Goal: Task Accomplishment & Management: Manage account settings

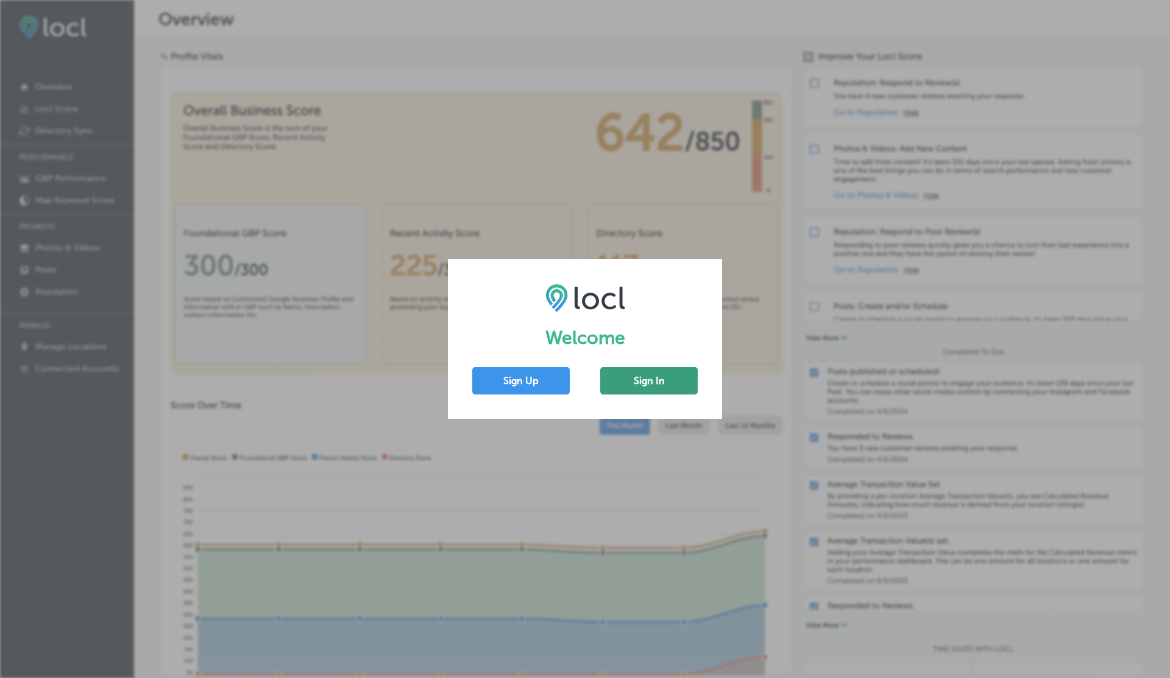
click at [652, 391] on button "Sign In" at bounding box center [649, 380] width 98 height 27
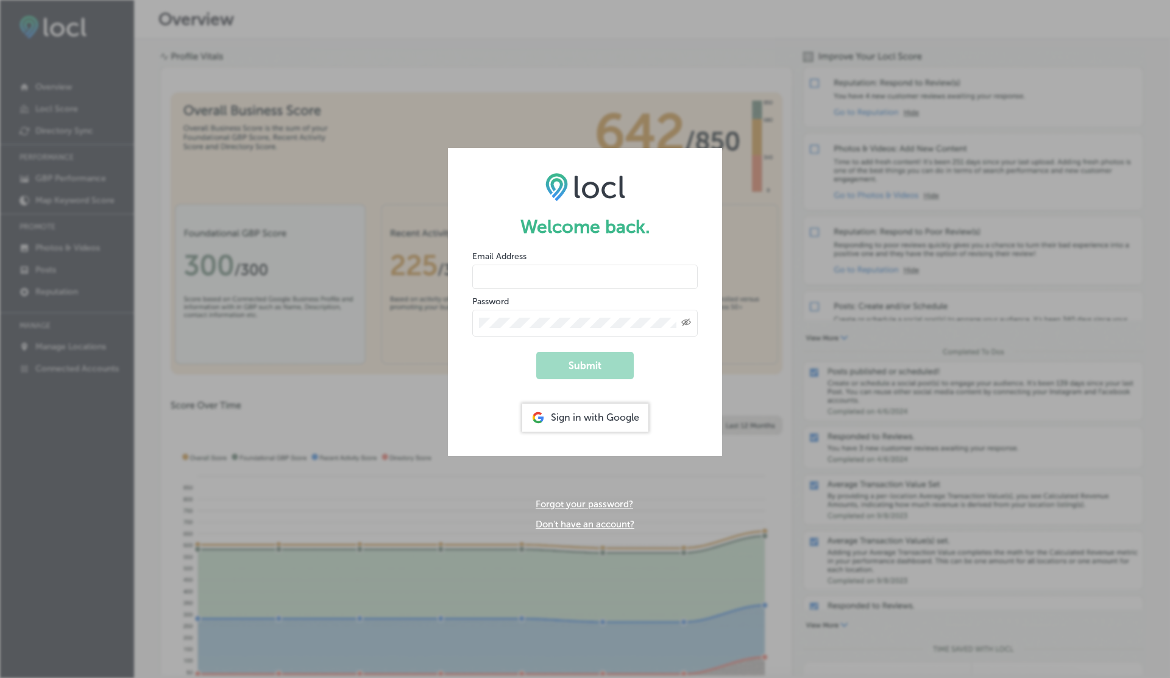
click at [496, 274] on input "email" at bounding box center [585, 277] width 226 height 24
type input "vasilikigreece69+ap01@gmail.com"
click at [536, 352] on button "Submit" at bounding box center [585, 365] width 98 height 27
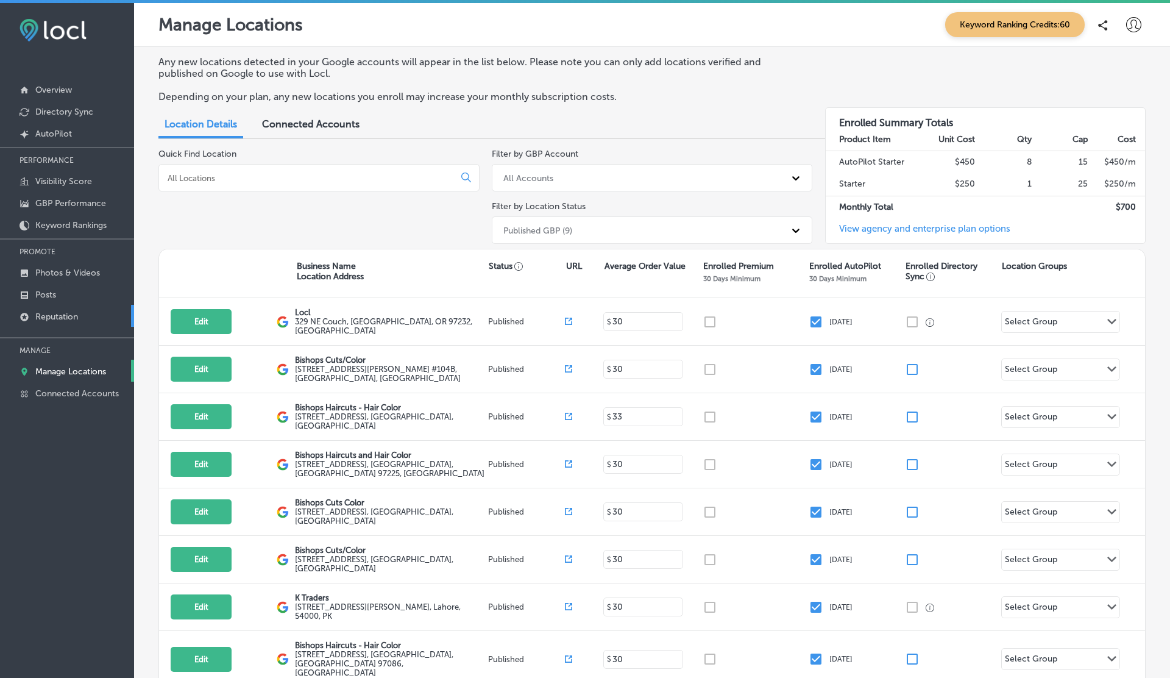
click at [57, 316] on p "Reputation" at bounding box center [56, 316] width 43 height 10
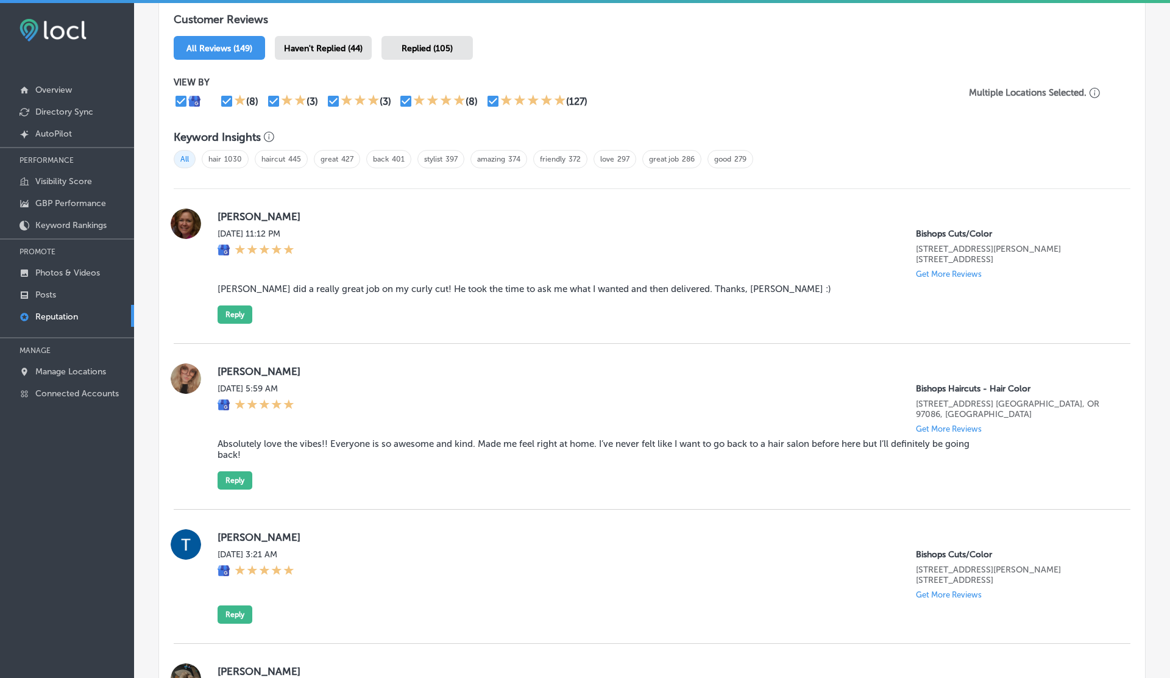
scroll to position [758, 0]
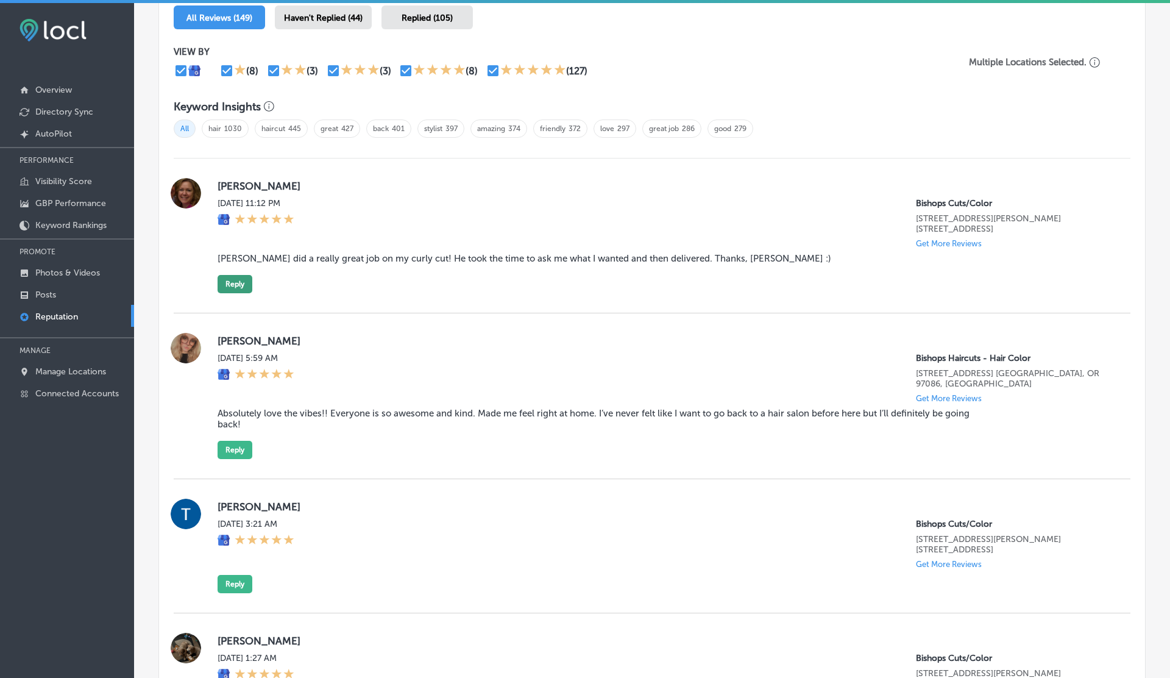
click at [245, 275] on button "Reply" at bounding box center [235, 284] width 35 height 18
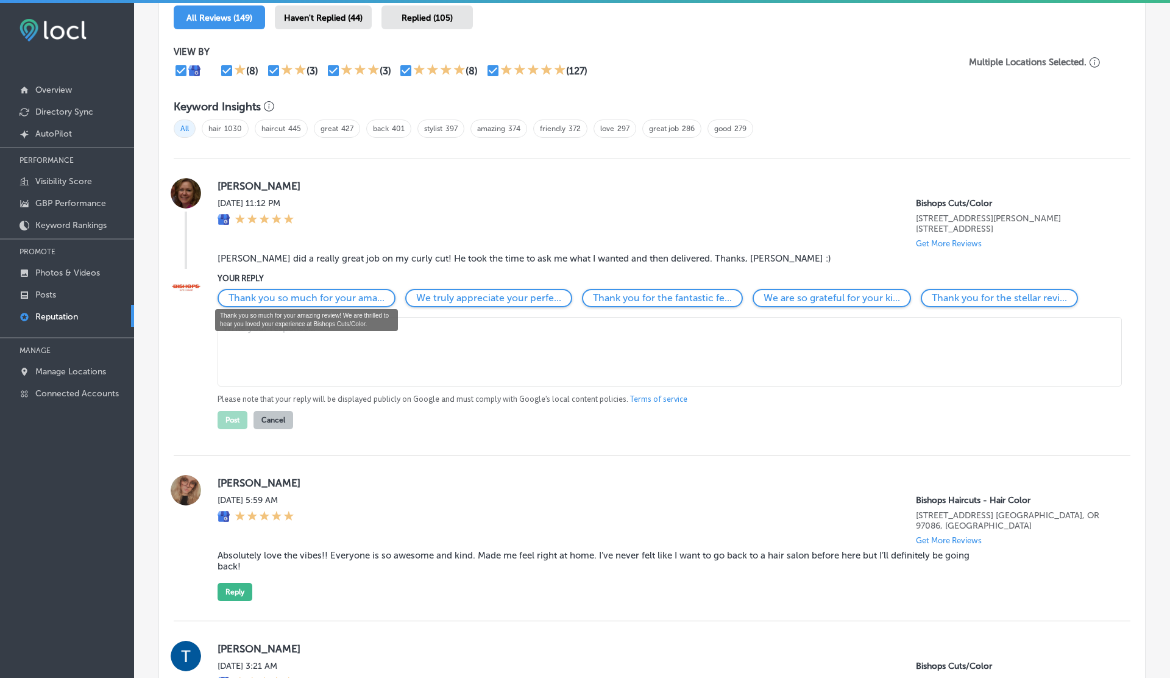
click at [336, 296] on p "Thank you so much for your ama..." at bounding box center [307, 298] width 156 height 12
type textarea "Thank you so much for your amazing review! We are thrilled to hear you loved yo…"
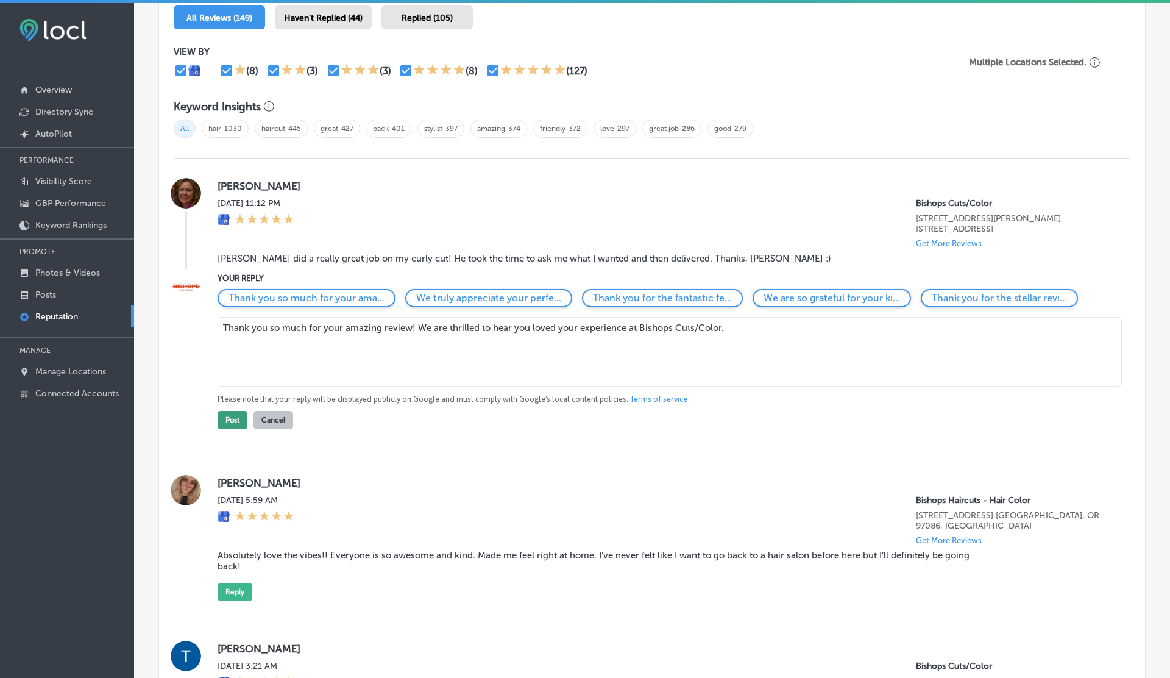
click at [228, 418] on button "Post" at bounding box center [233, 420] width 30 height 18
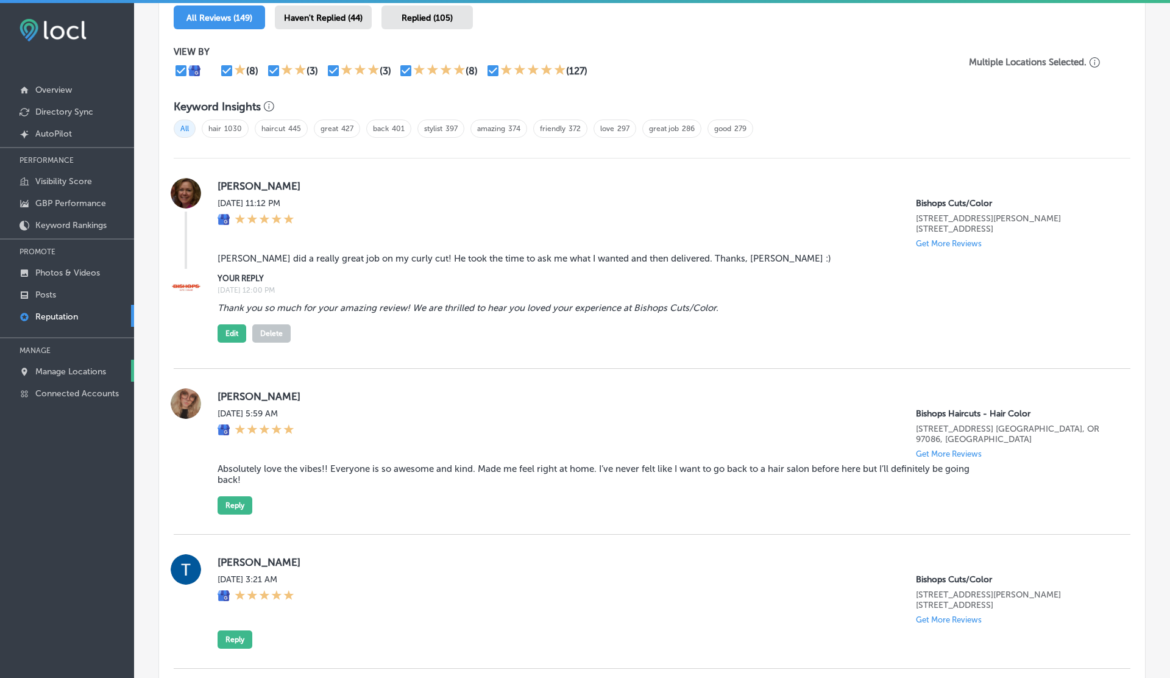
click at [67, 372] on p "Manage Locations" at bounding box center [70, 371] width 71 height 10
click at [279, 327] on button "Delete" at bounding box center [271, 333] width 38 height 18
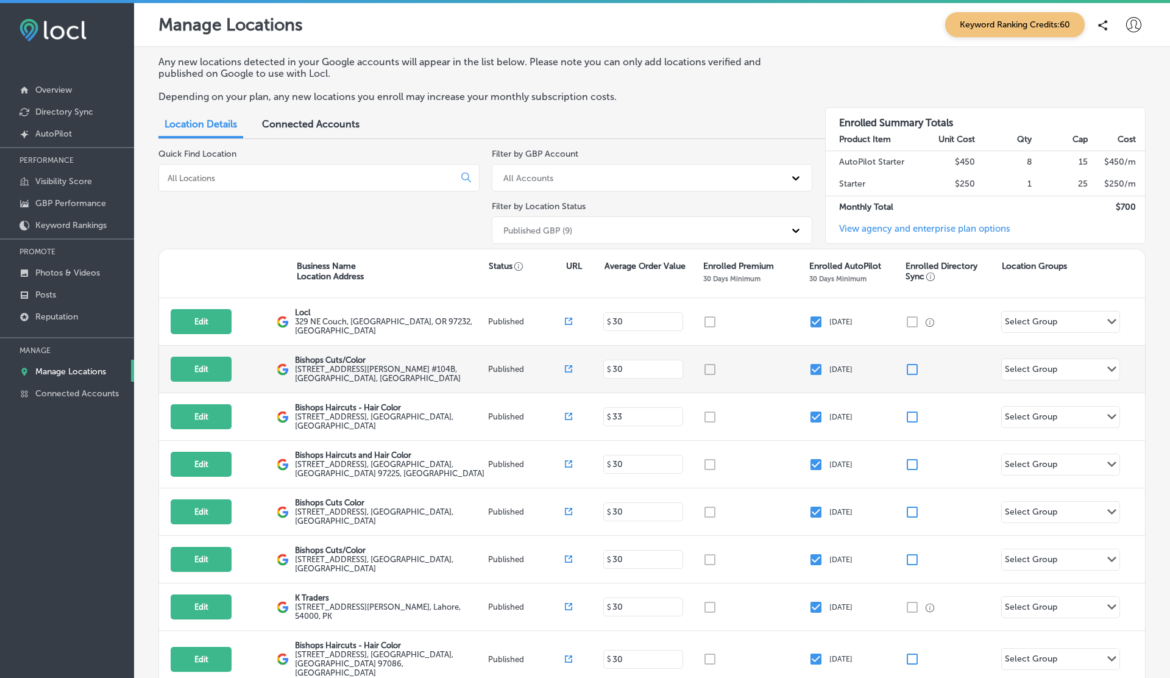
click at [565, 365] on icon at bounding box center [568, 368] width 7 height 7
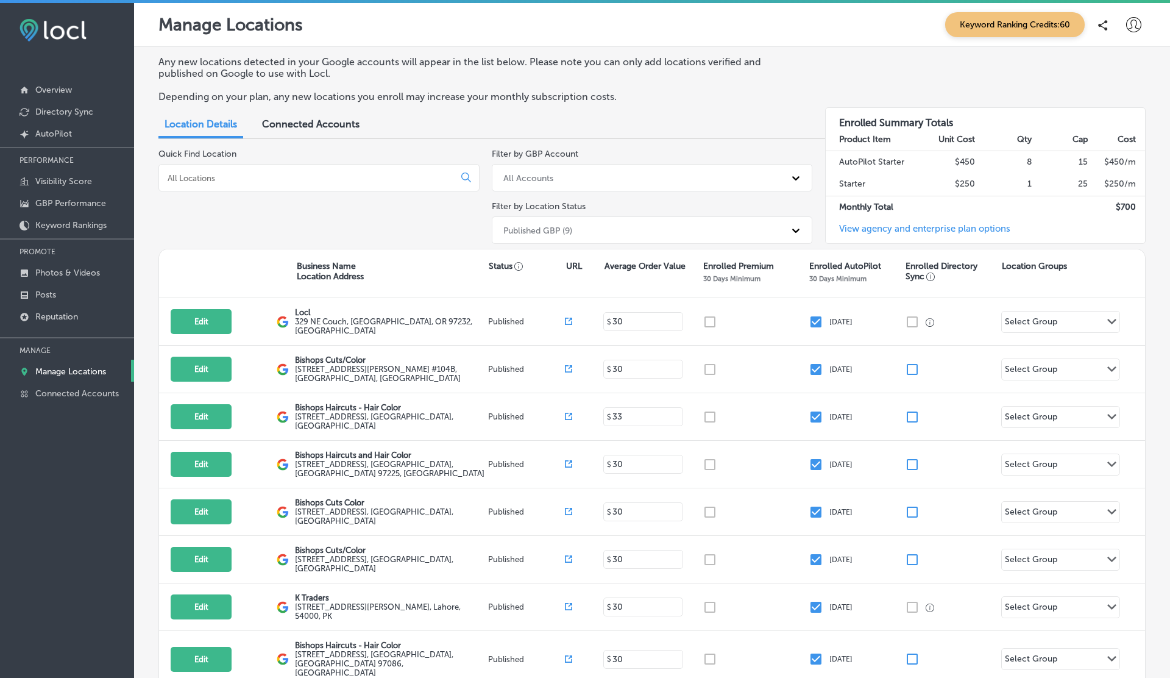
click at [1132, 24] on icon at bounding box center [1133, 24] width 15 height 15
click at [1131, 57] on li "My Account" at bounding box center [1112, 69] width 84 height 28
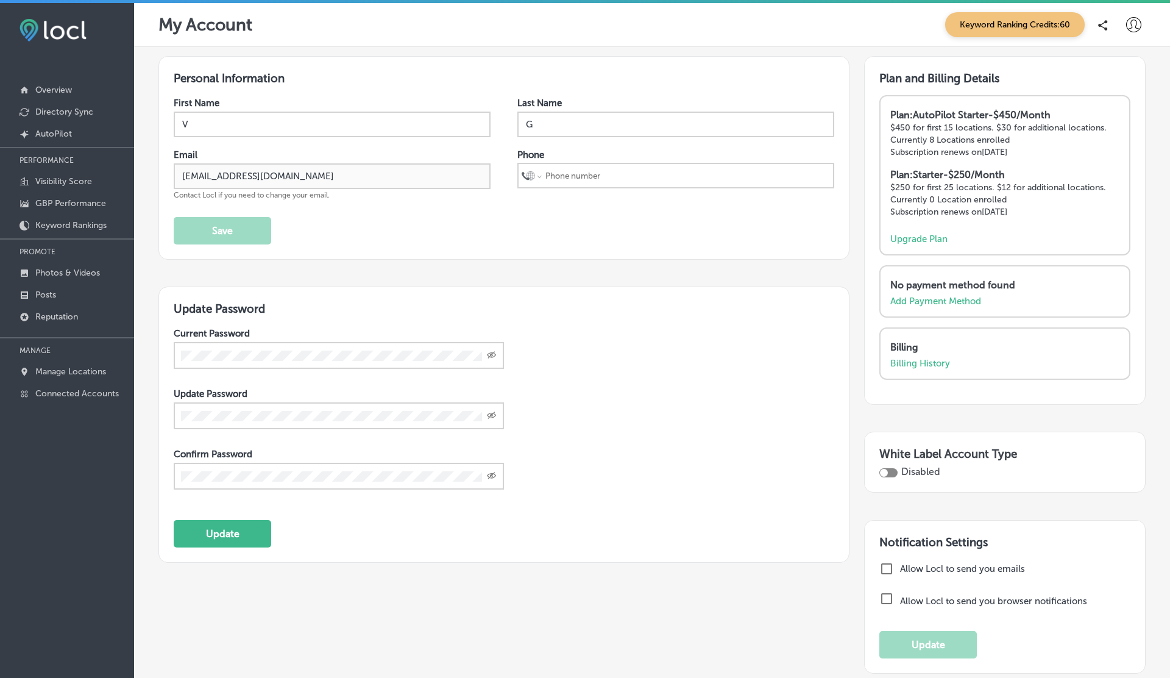
click at [1137, 15] on div at bounding box center [1134, 25] width 24 height 24
click at [1114, 124] on p "Log Out" at bounding box center [1107, 131] width 37 height 15
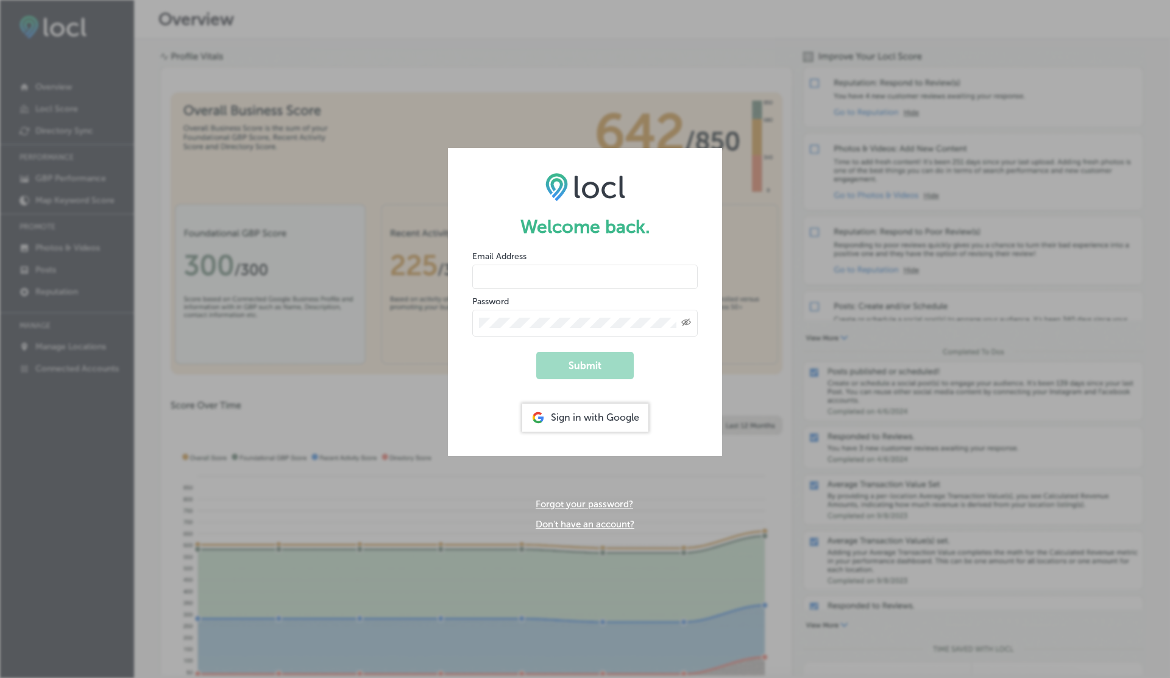
click at [542, 269] on input "email" at bounding box center [585, 277] width 226 height 24
type input "vasilikigreece69+testfnf@gmail.com"
click at [536, 352] on button "Submit" at bounding box center [585, 365] width 98 height 27
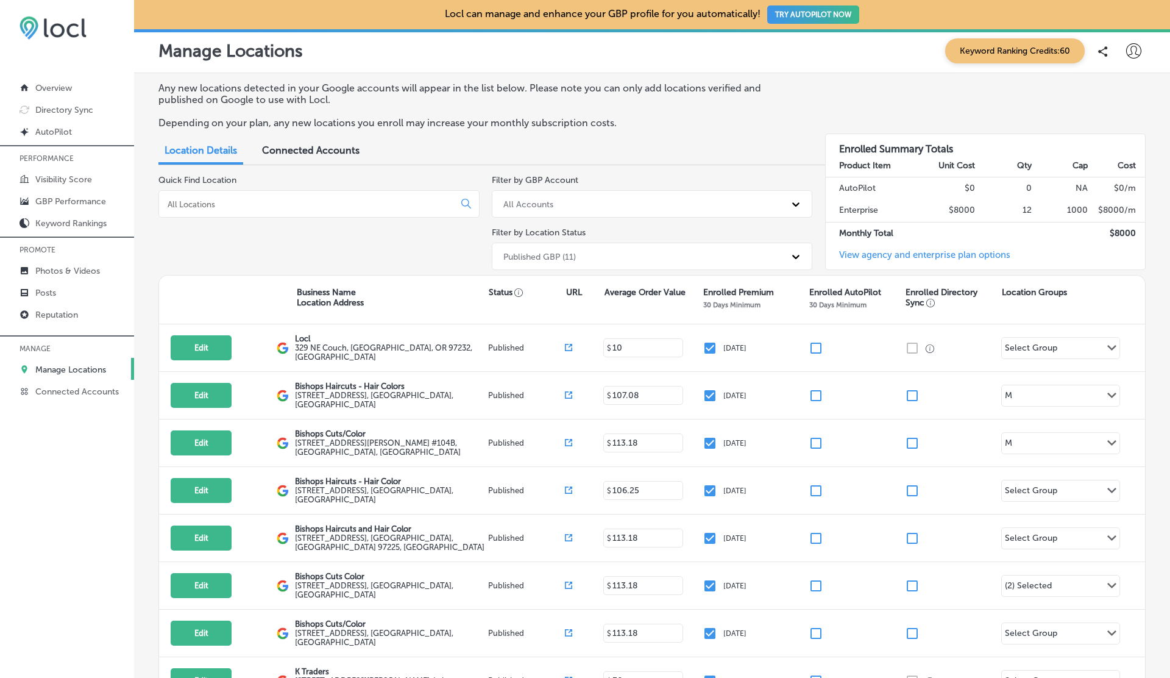
click at [1130, 46] on icon at bounding box center [1133, 50] width 15 height 15
click at [1129, 90] on p "My Account" at bounding box center [1116, 95] width 55 height 15
select select "US"
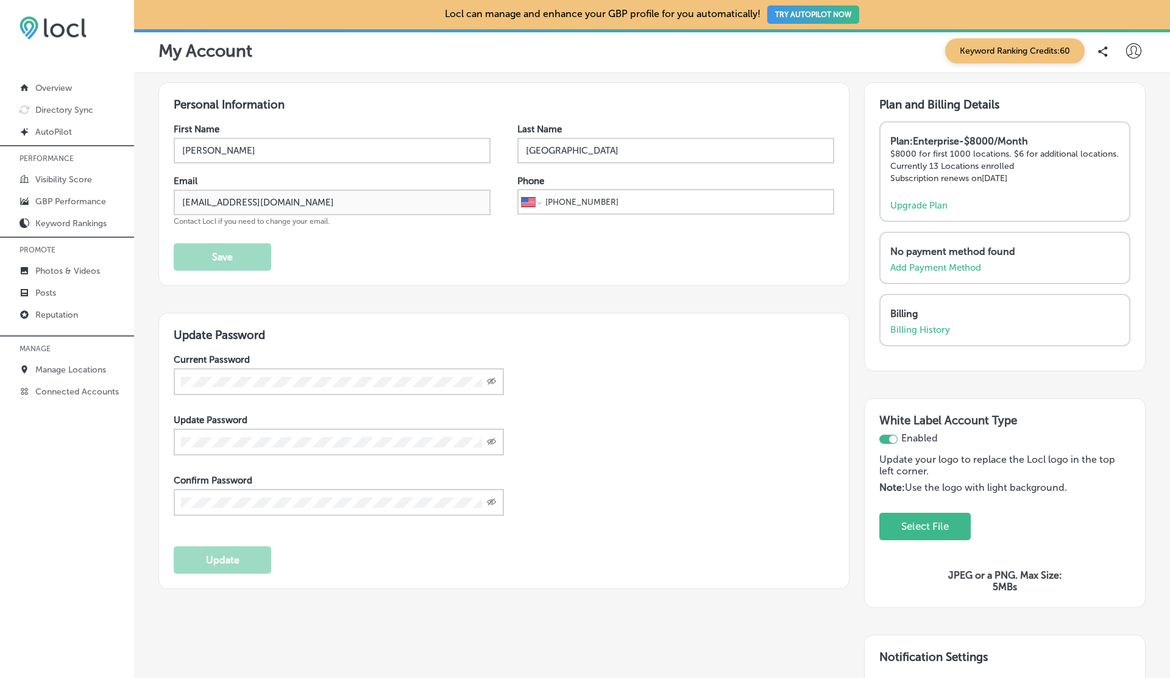
click at [890, 438] on div at bounding box center [893, 439] width 8 height 8
checkbox input "false"
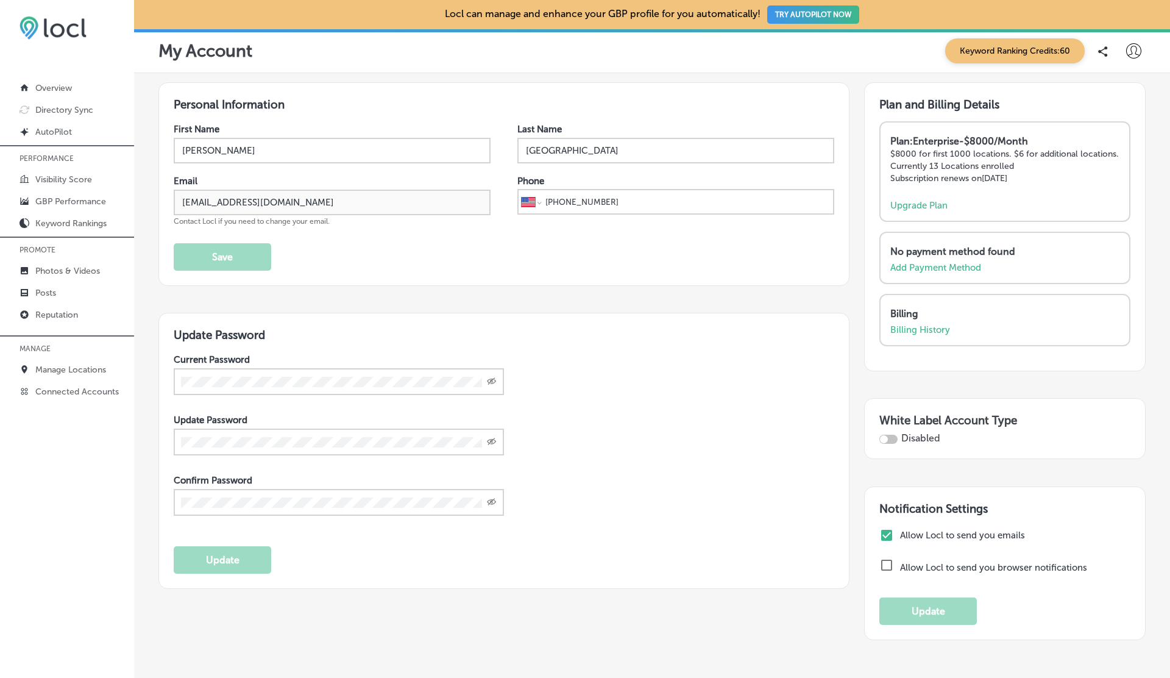
select select "US"
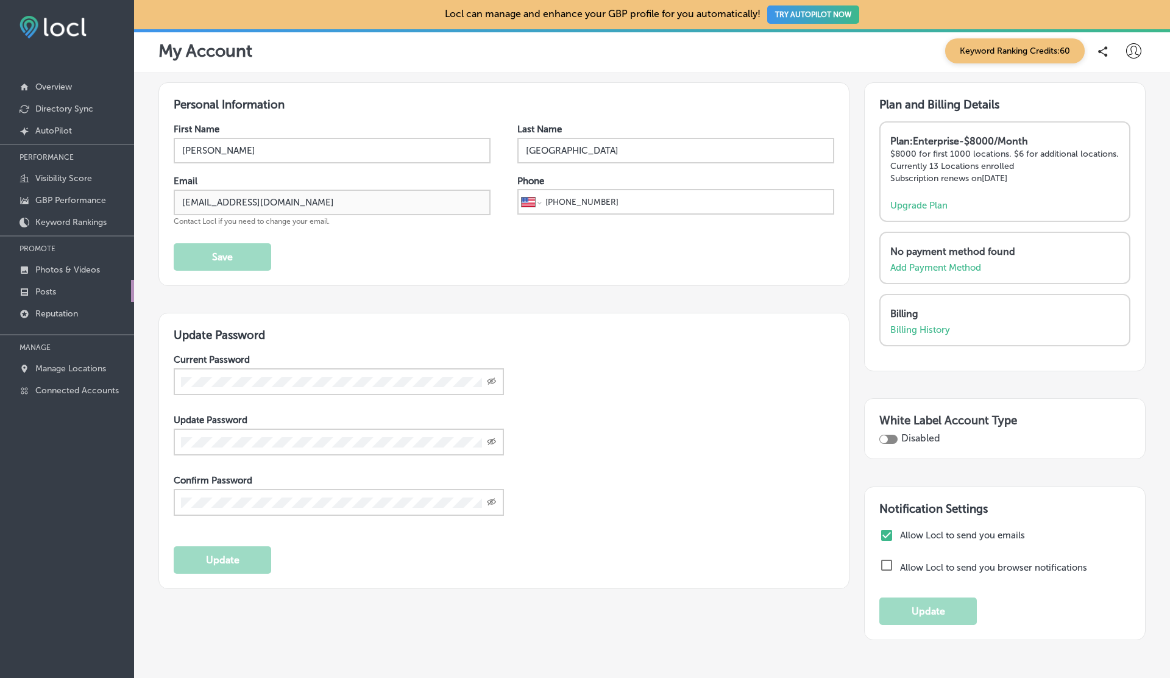
click at [48, 284] on link "Posts" at bounding box center [67, 291] width 134 height 22
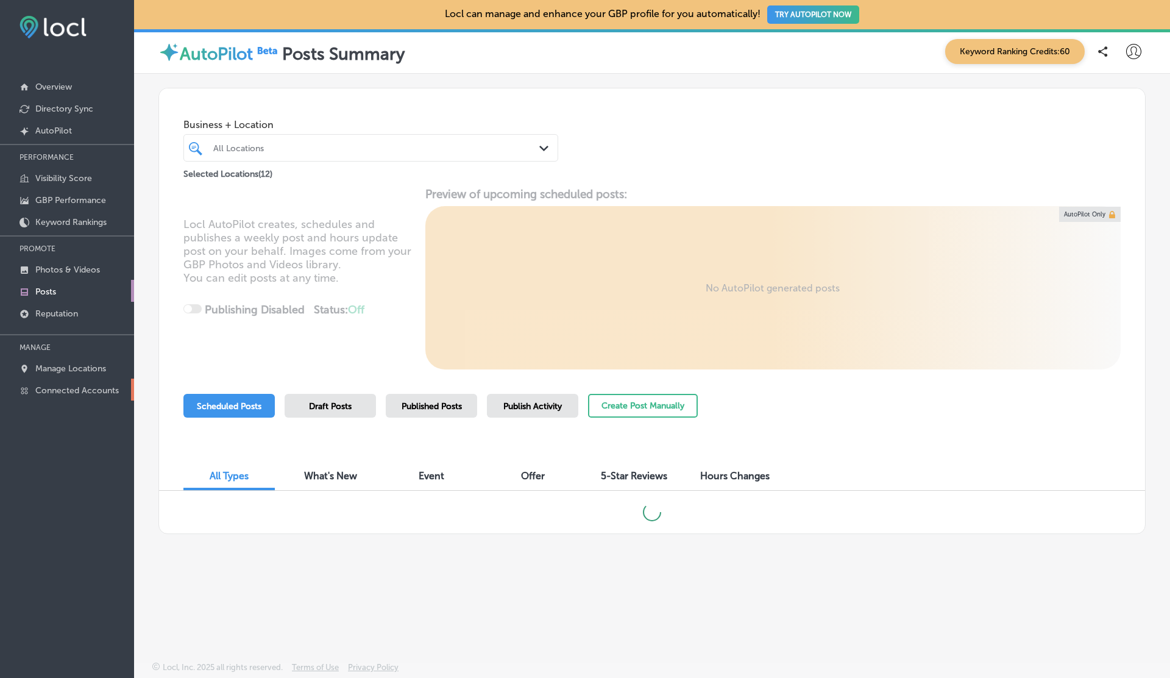
click at [68, 389] on p "Connected Accounts" at bounding box center [77, 390] width 84 height 10
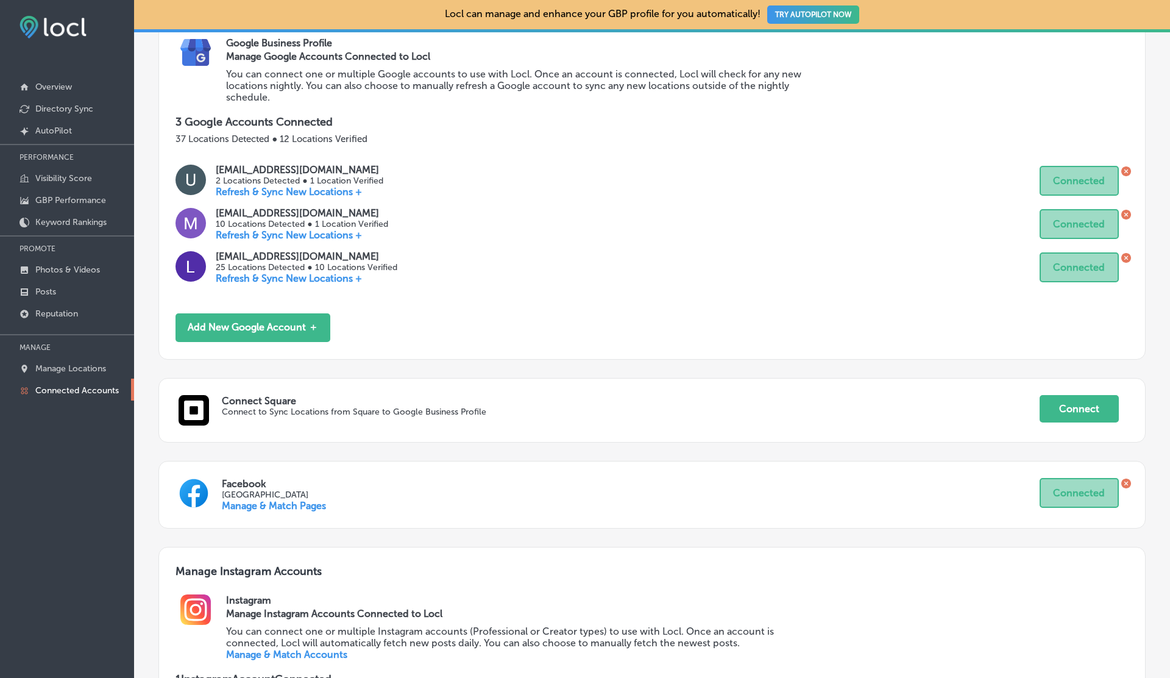
scroll to position [409, 0]
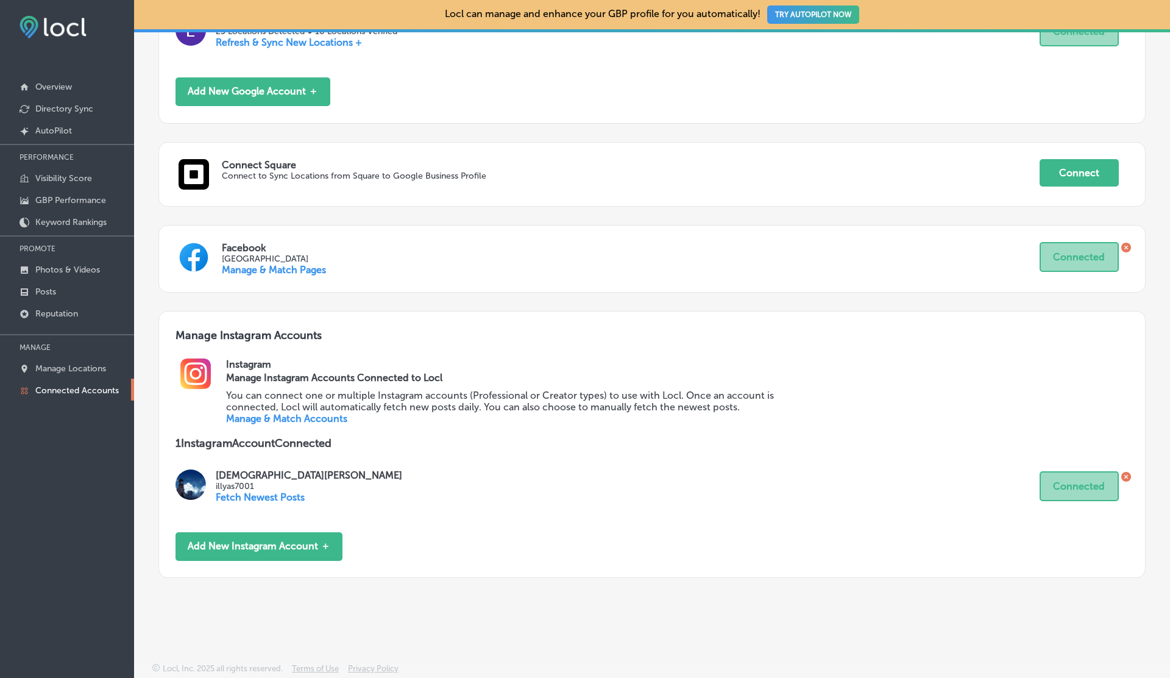
click at [279, 416] on link "Manage & Match Accounts" at bounding box center [286, 419] width 121 height 12
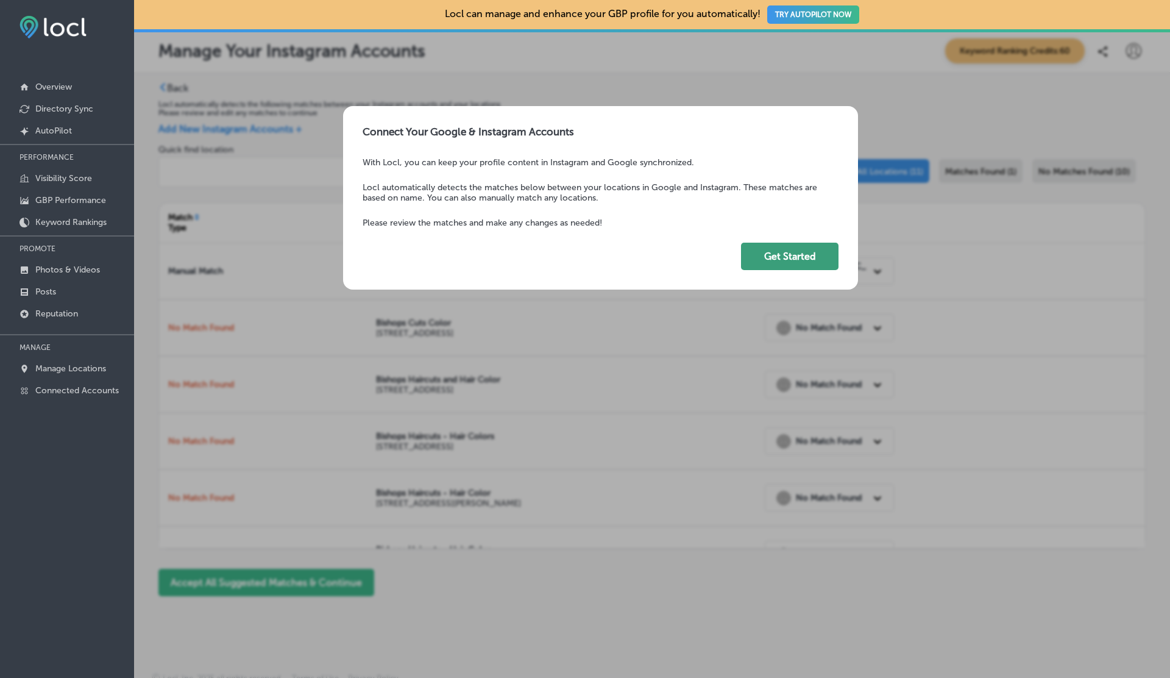
click at [820, 257] on button "Get Started" at bounding box center [790, 256] width 98 height 27
